Goal: Check status: Check status

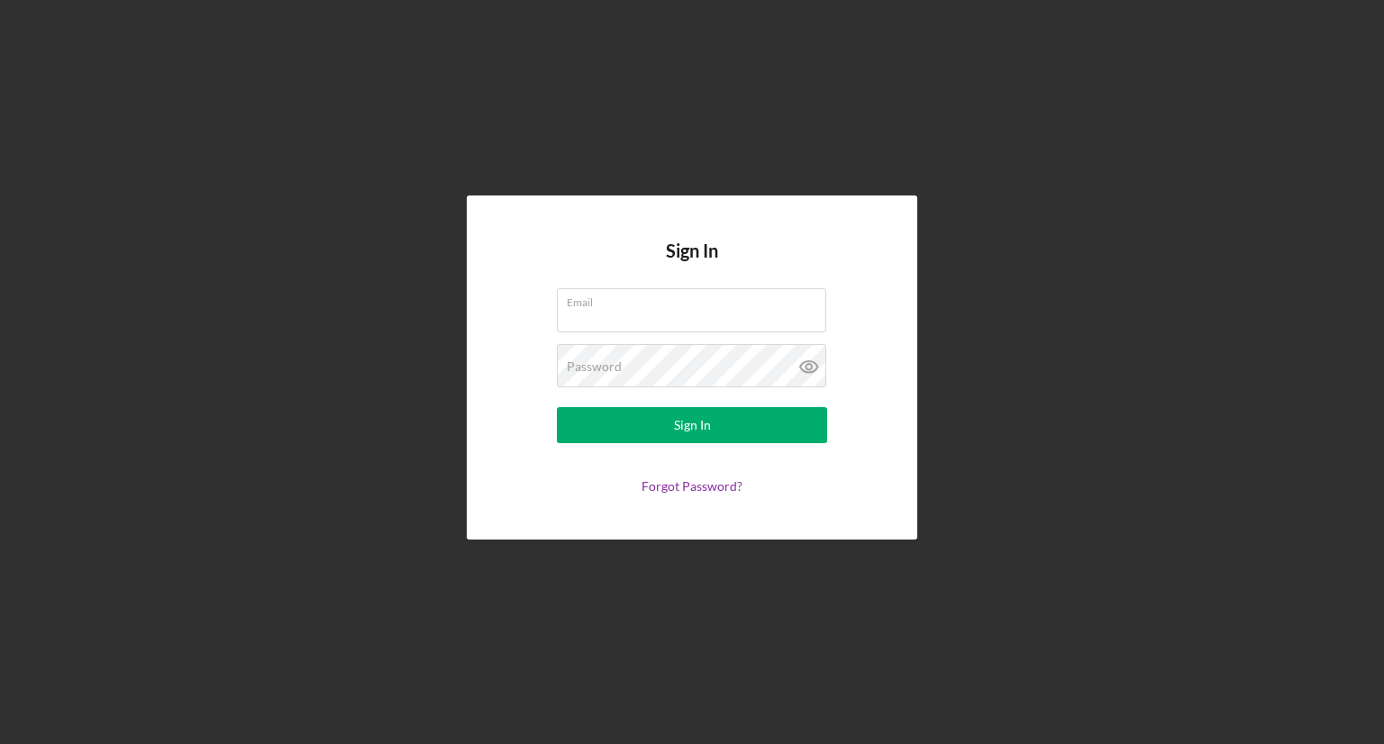
type input "[EMAIL_ADDRESS][DOMAIN_NAME]"
click at [505, 363] on div "Sign In Email [EMAIL_ADDRESS][DOMAIN_NAME] Password Sign In Forgot Password?" at bounding box center [692, 367] width 451 height 343
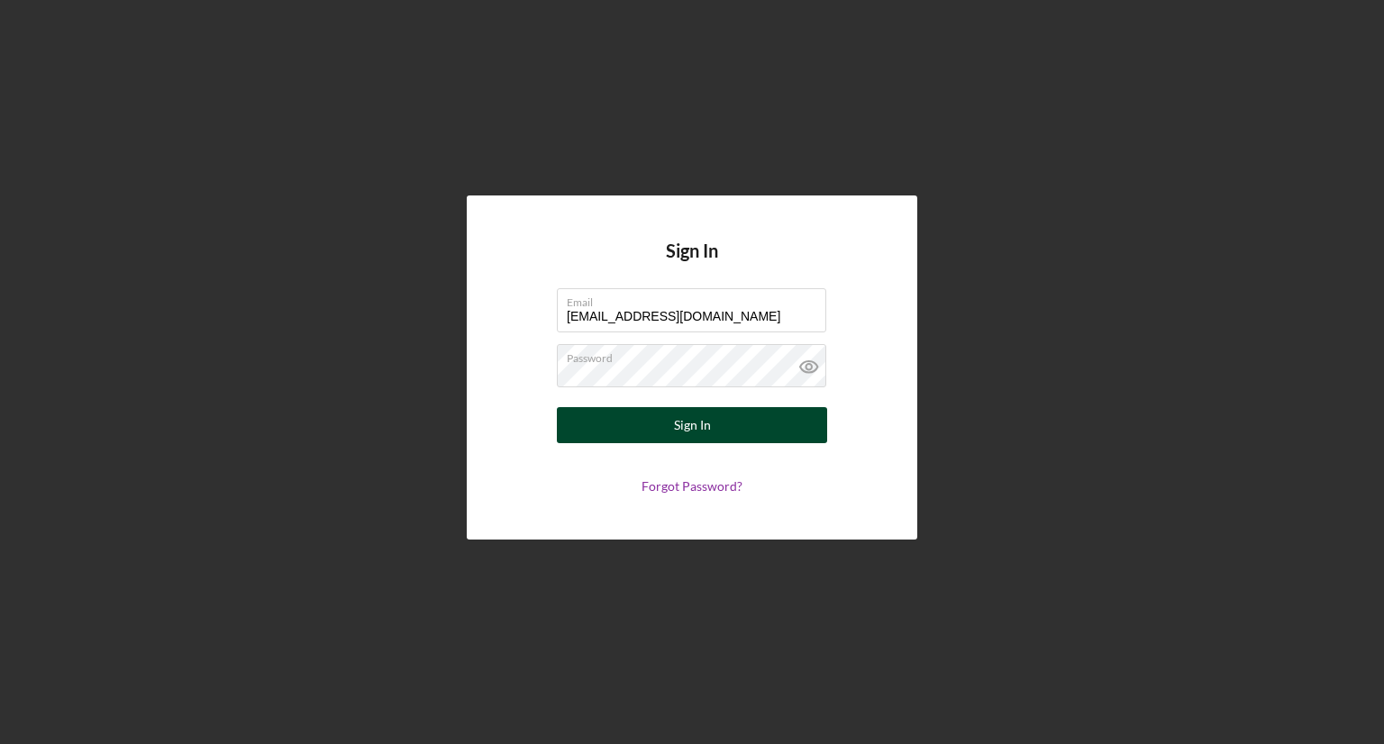
click at [614, 437] on button "Sign In" at bounding box center [692, 425] width 270 height 36
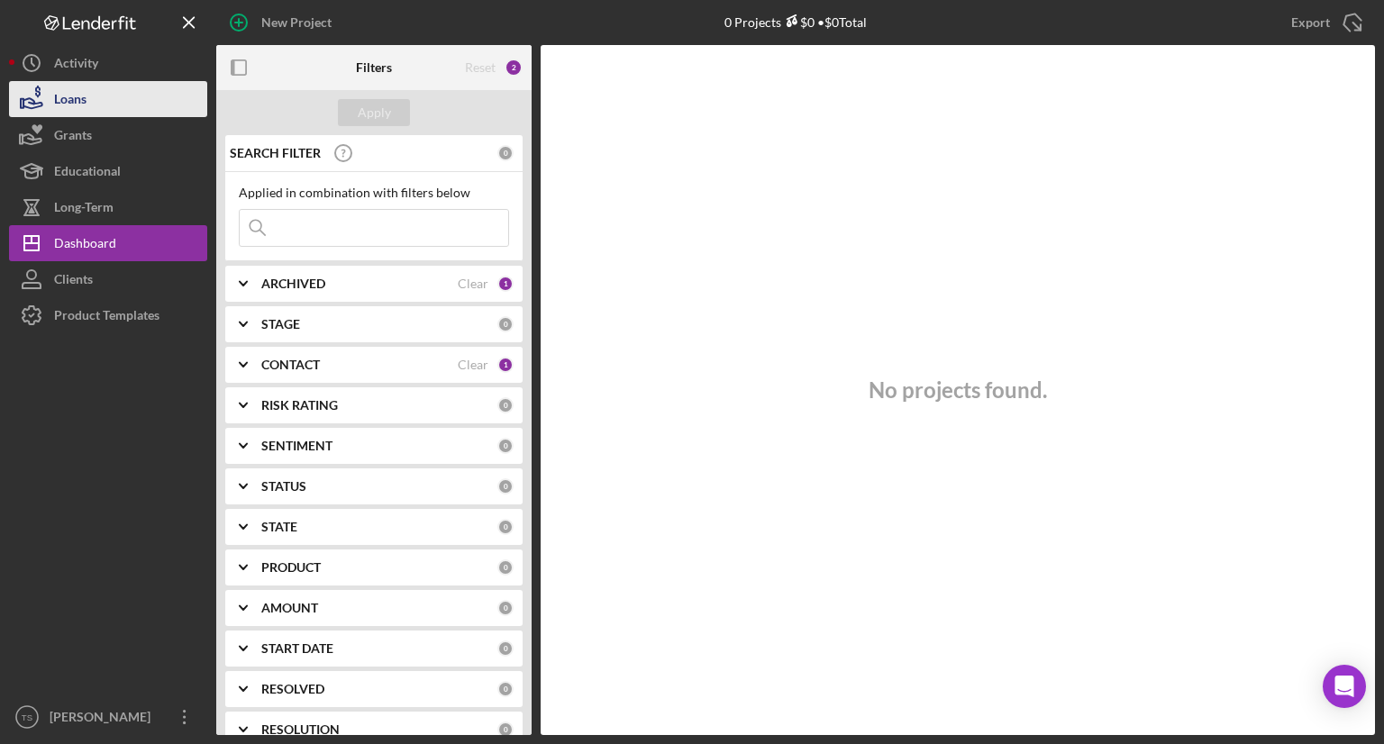
click at [132, 95] on button "Loans" at bounding box center [108, 99] width 198 height 36
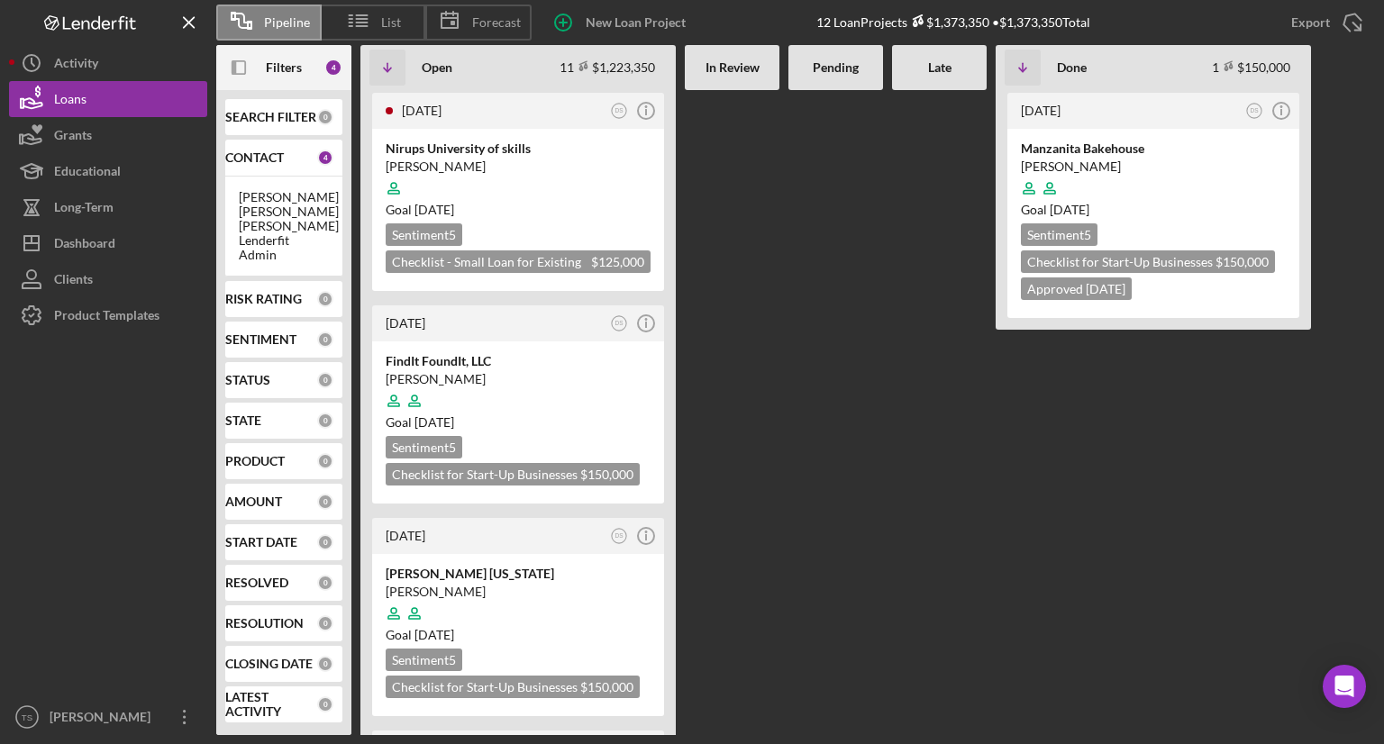
click at [847, 79] on div "Pending" at bounding box center [835, 67] width 95 height 45
click at [100, 59] on button "Icon/History Activity" at bounding box center [108, 63] width 198 height 36
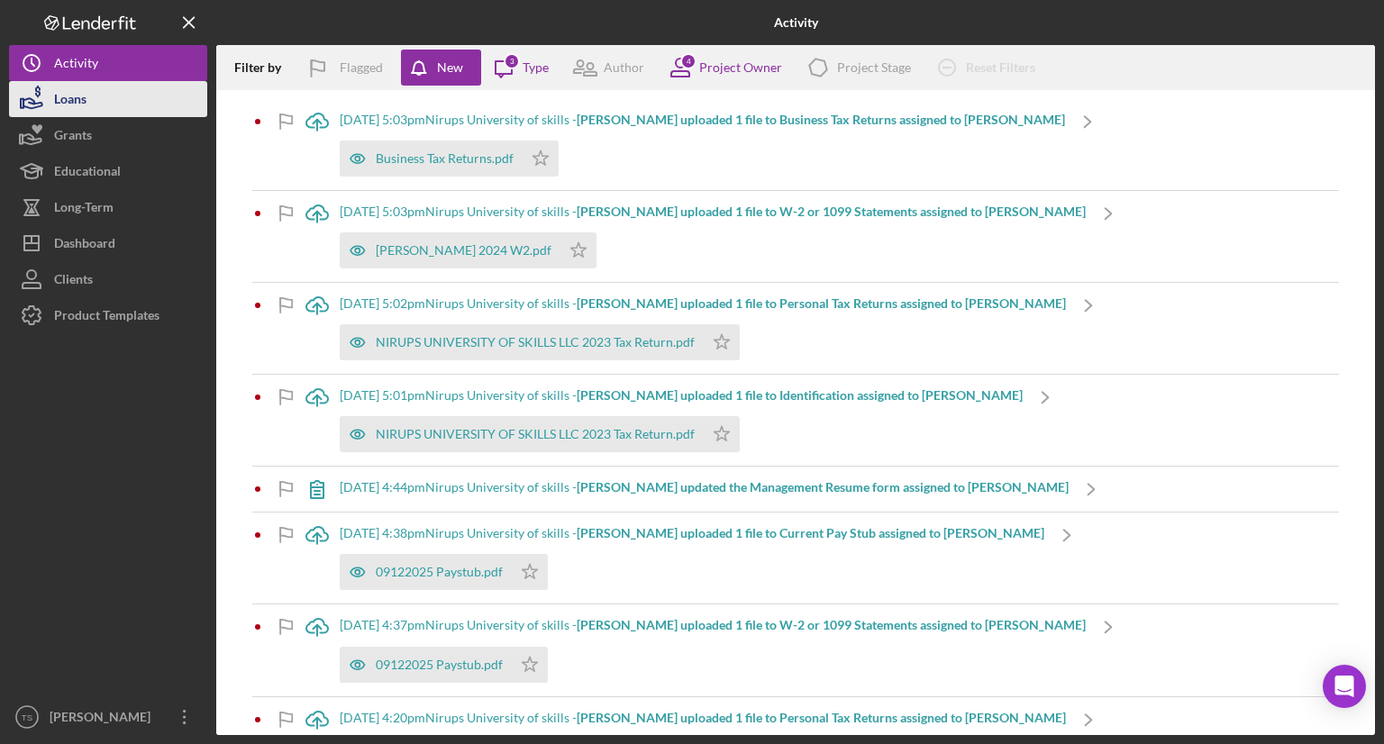
click at [141, 91] on button "Loans" at bounding box center [108, 99] width 198 height 36
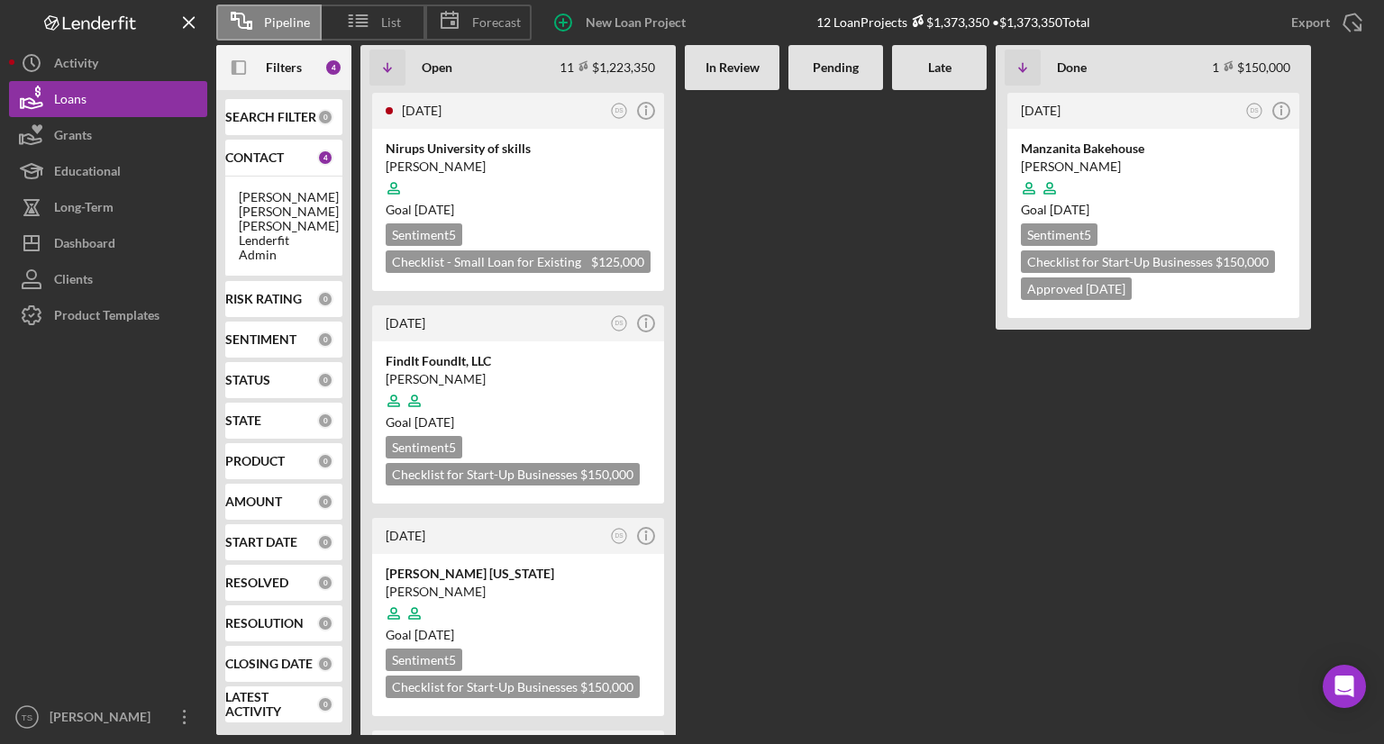
click at [734, 72] on b "In Review" at bounding box center [732, 67] width 54 height 14
click at [170, 245] on button "Icon/Dashboard Dashboard" at bounding box center [108, 243] width 198 height 36
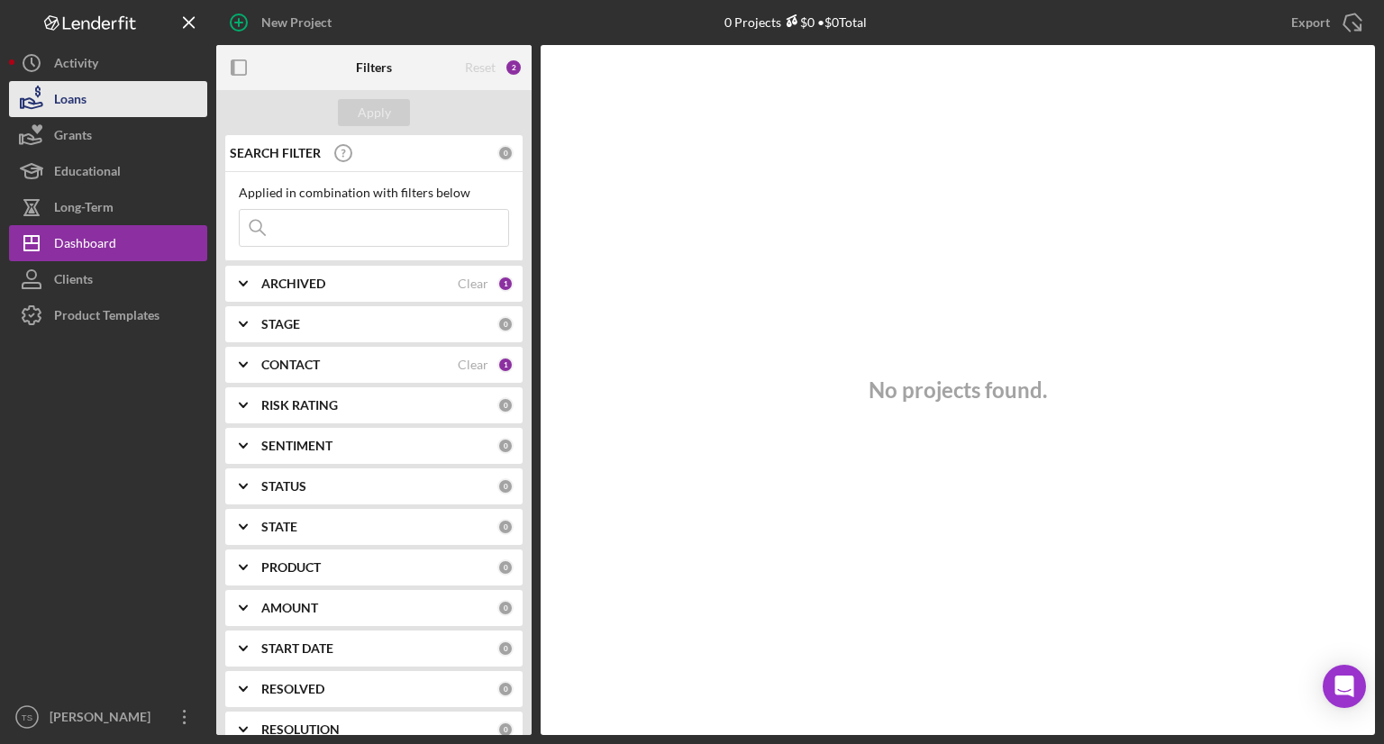
click at [152, 109] on button "Loans" at bounding box center [108, 99] width 198 height 36
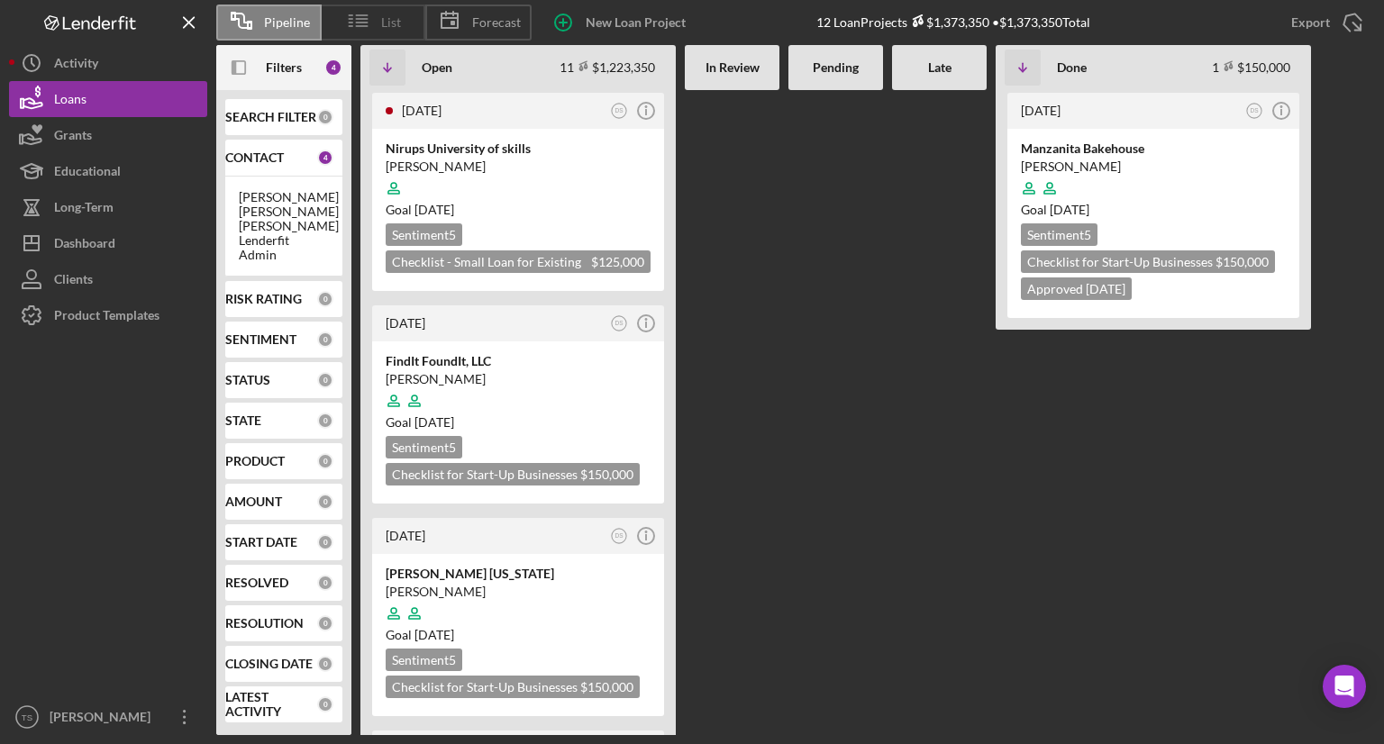
click at [382, 26] on span "List" at bounding box center [391, 22] width 20 height 14
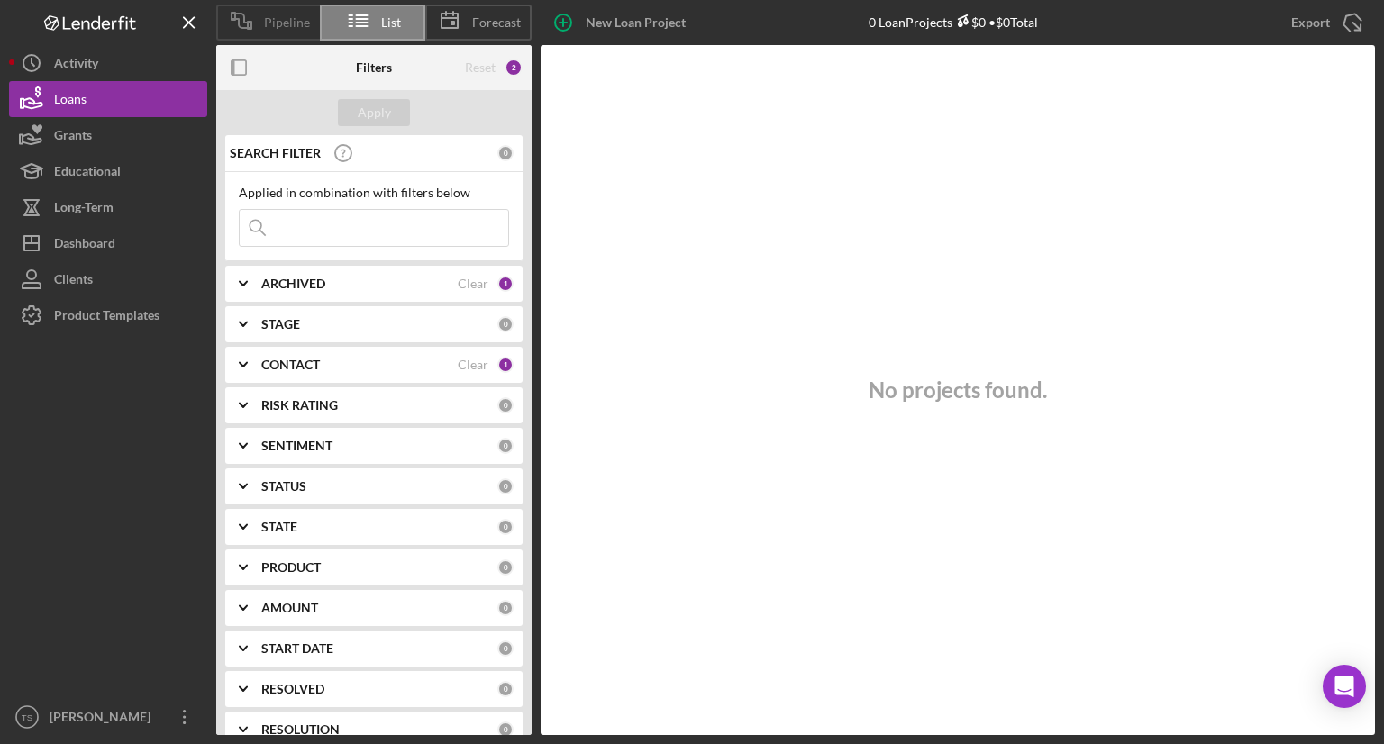
click at [267, 19] on span "Pipeline" at bounding box center [287, 22] width 46 height 14
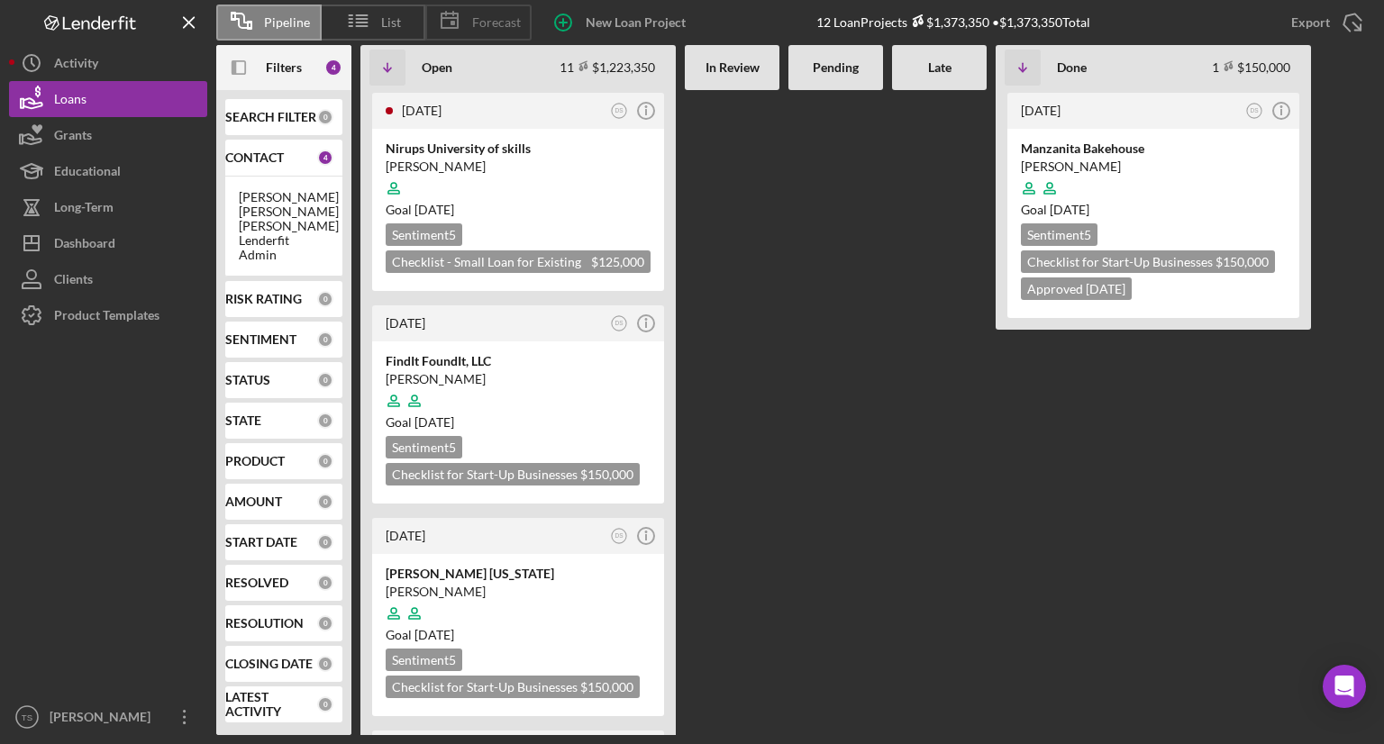
click at [458, 22] on polygon at bounding box center [449, 21] width 16 height 14
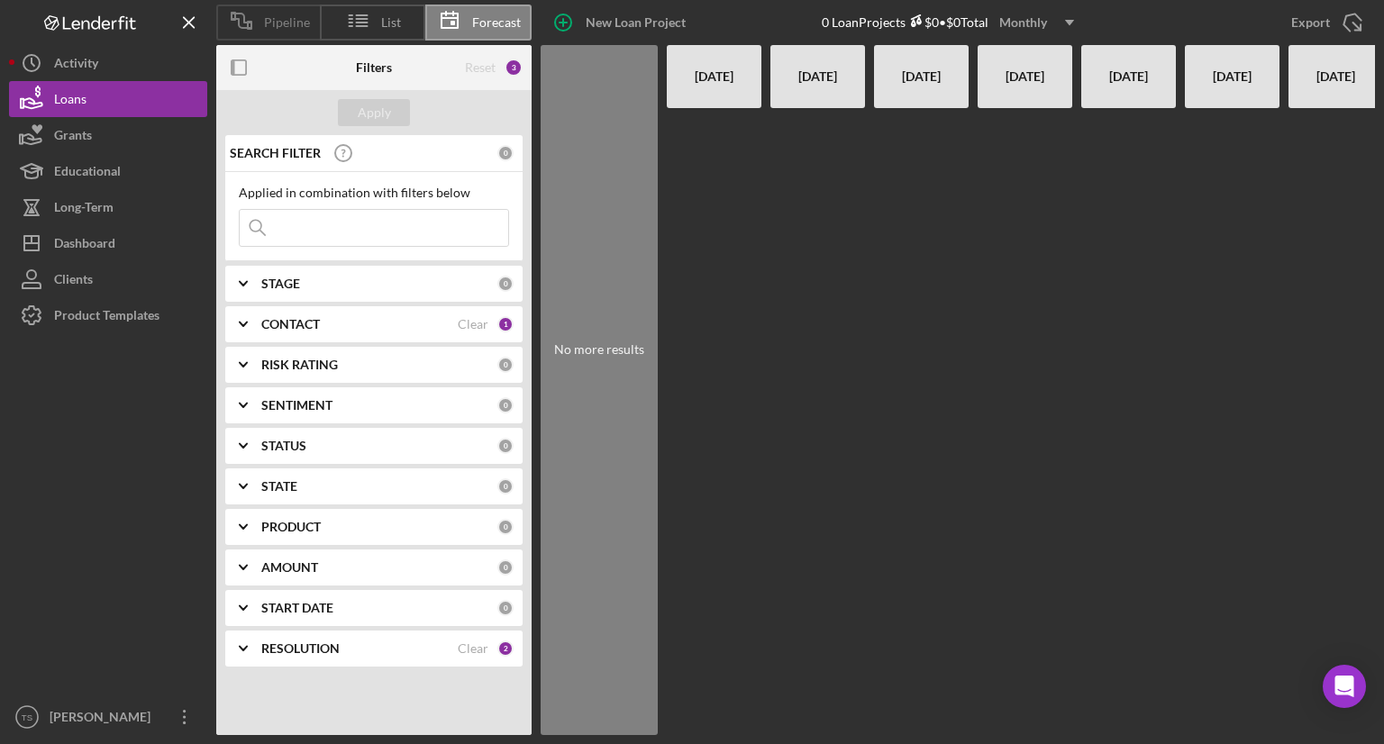
click at [243, 19] on icon at bounding box center [241, 20] width 45 height 45
